Goal: Task Accomplishment & Management: Complete application form

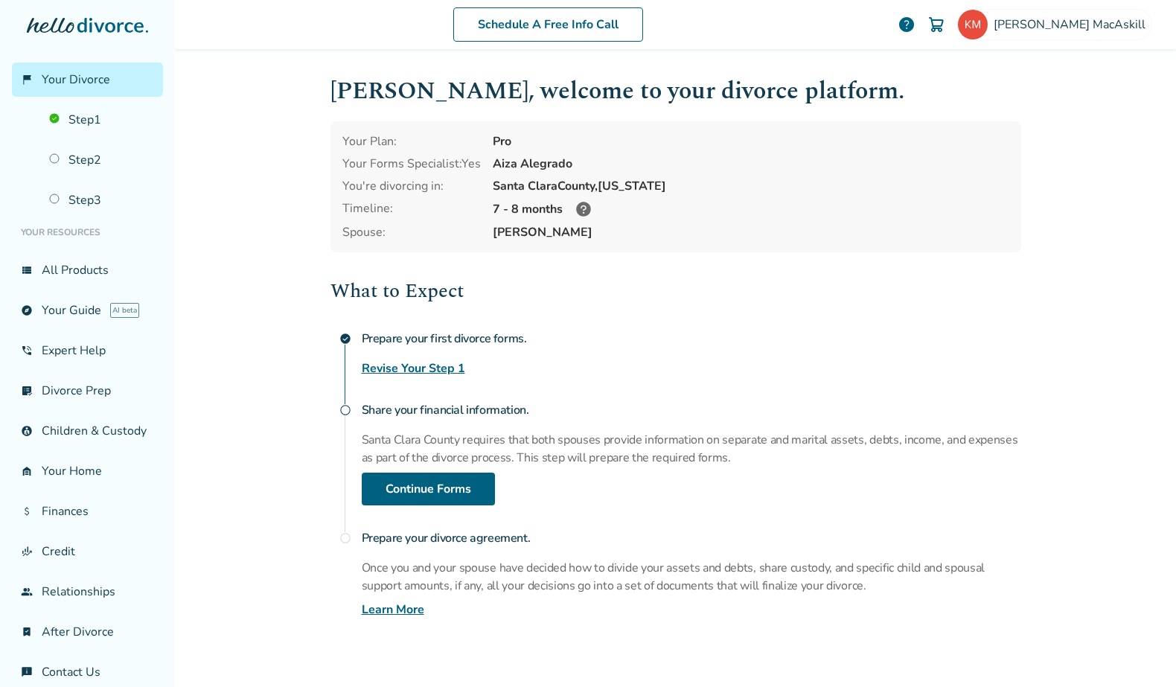
click at [413, 369] on link "Revise Your Step 1" at bounding box center [413, 368] width 103 height 18
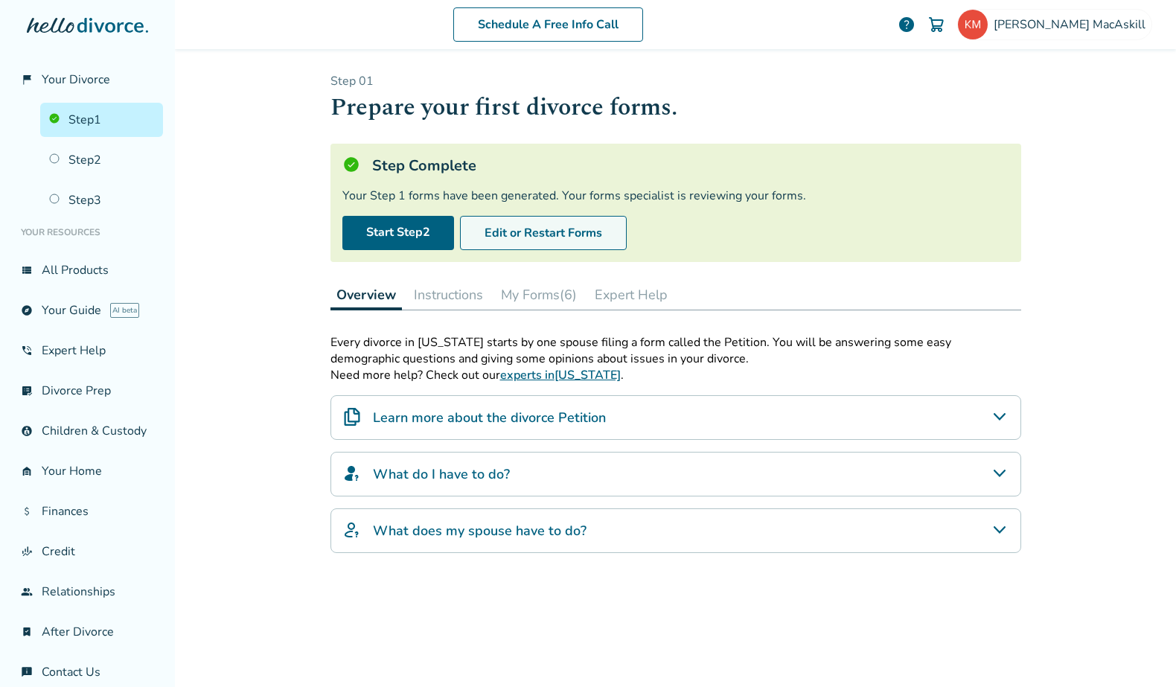
click at [569, 230] on button "Edit or Restart Forms" at bounding box center [543, 233] width 167 height 34
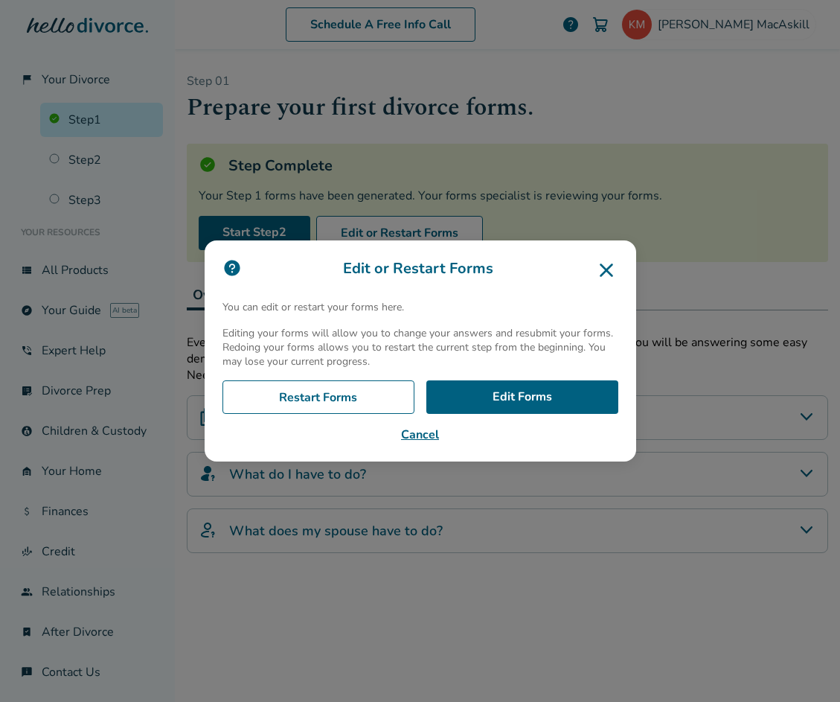
drag, startPoint x: 607, startPoint y: 271, endPoint x: 563, endPoint y: 272, distance: 43.9
click at [563, 272] on h3 "Edit or Restart Forms" at bounding box center [421, 270] width 396 height 24
click at [604, 272] on icon at bounding box center [607, 270] width 24 height 24
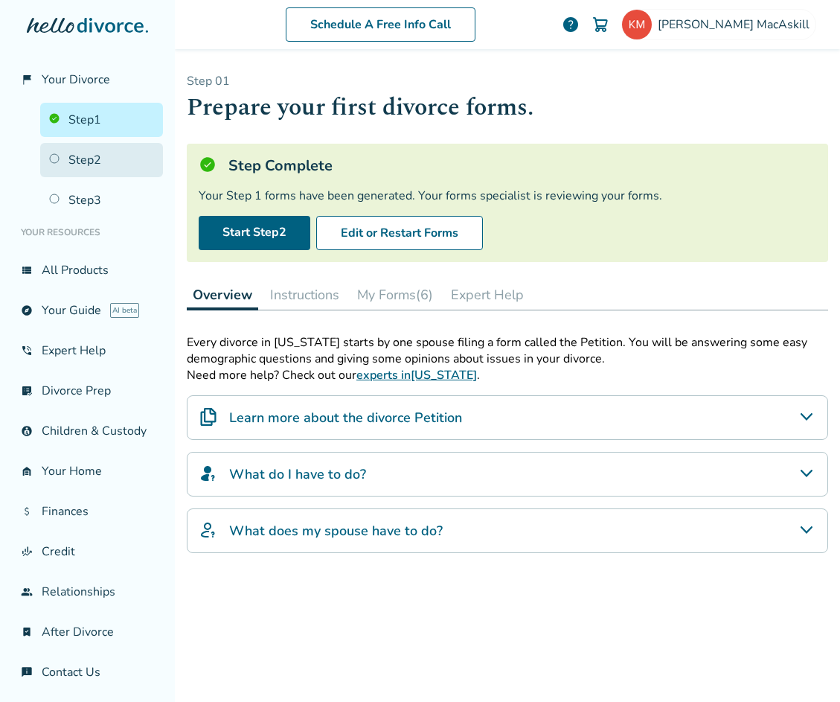
click at [106, 163] on link "Step 2" at bounding box center [101, 160] width 123 height 34
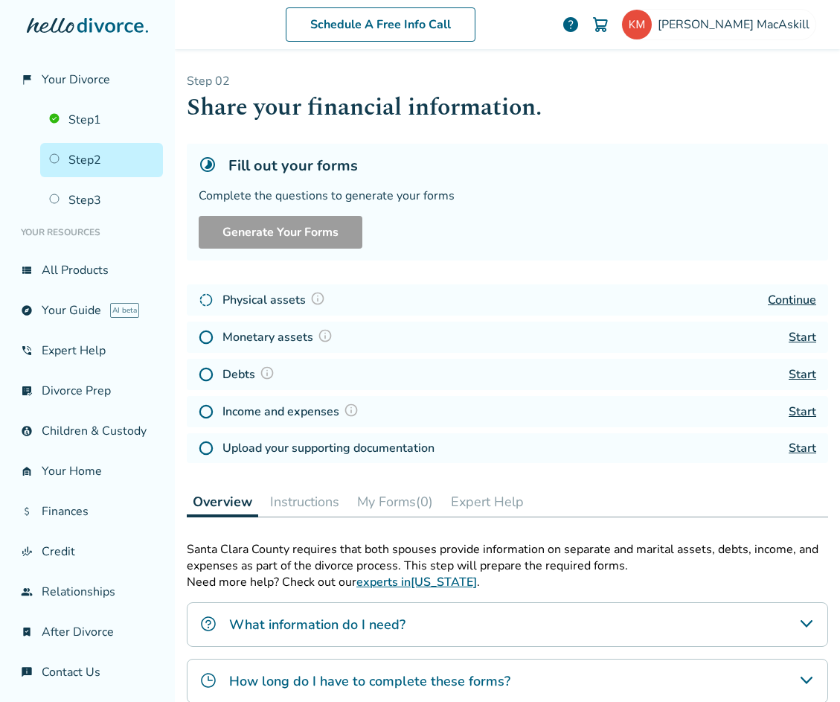
click at [778, 301] on link "Continue" at bounding box center [792, 300] width 48 height 16
